Goal: Navigation & Orientation: Find specific page/section

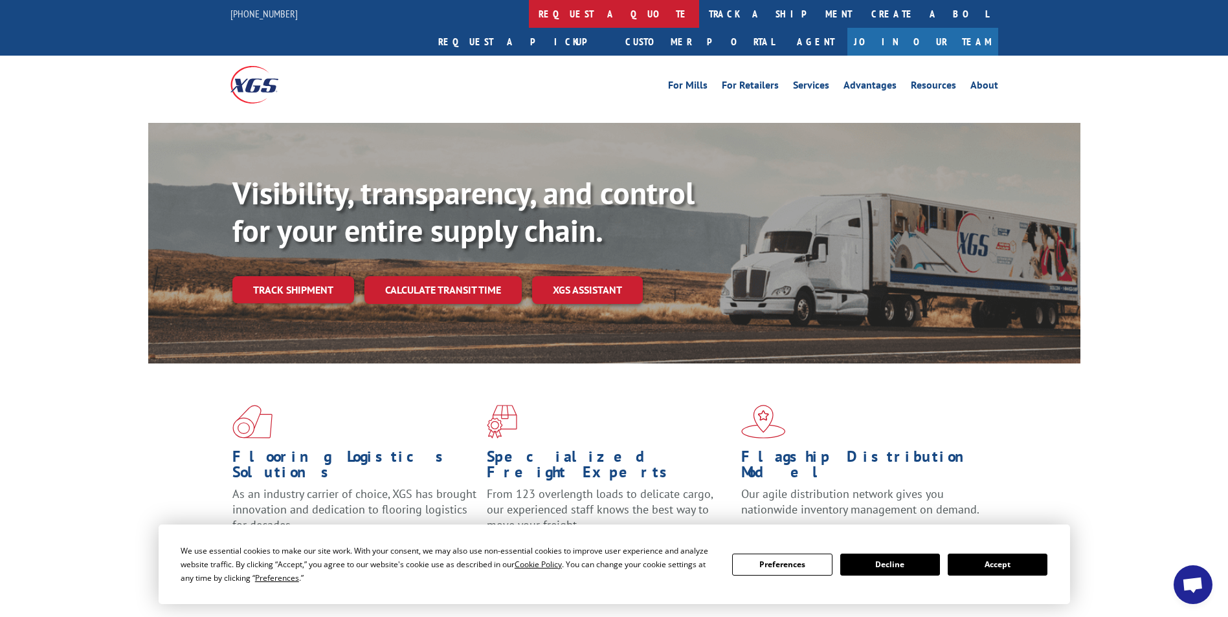
click at [529, 16] on link "request a quote" at bounding box center [614, 14] width 170 height 28
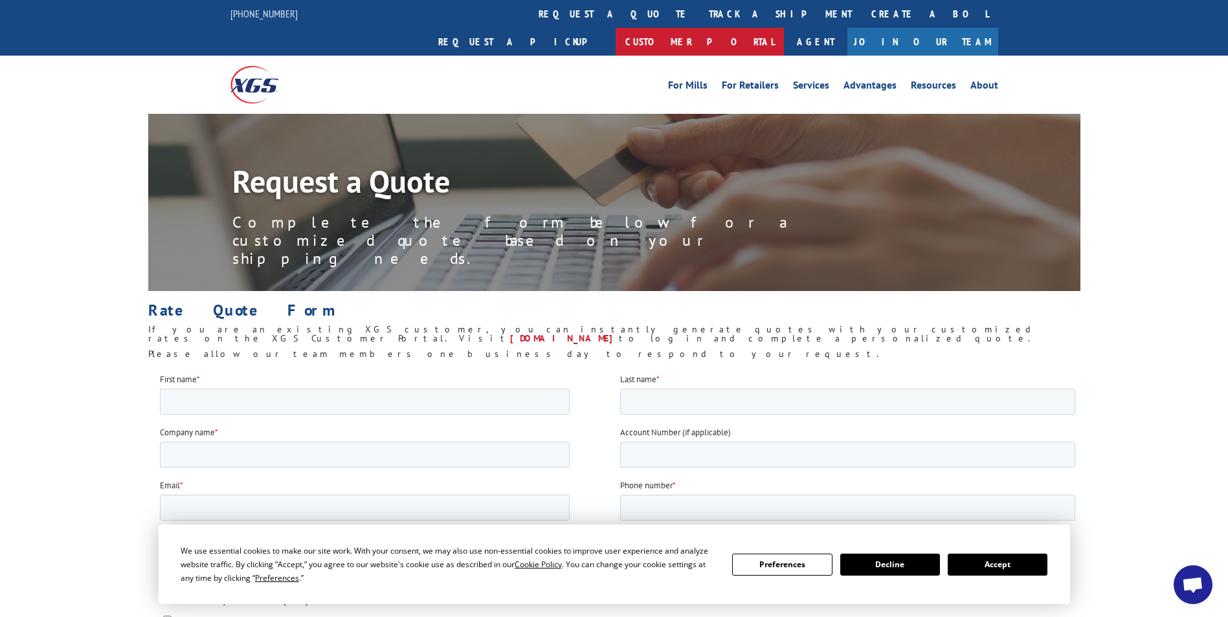
click at [784, 28] on link "Customer Portal" at bounding box center [699, 42] width 168 height 28
